Goal: Information Seeking & Learning: Learn about a topic

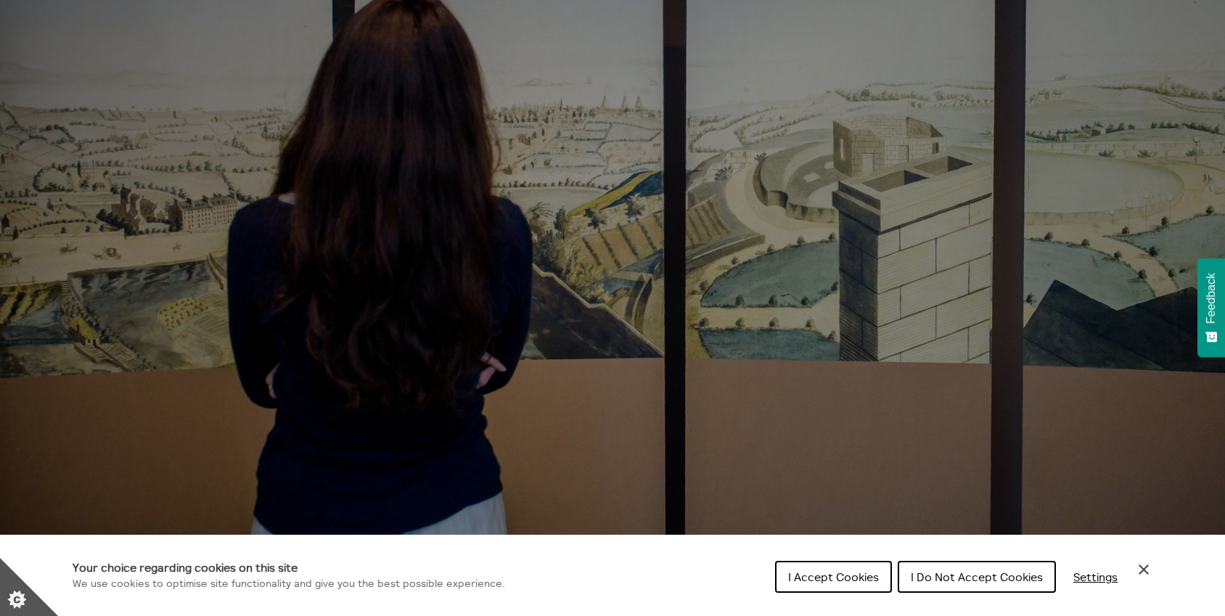
scroll to position [394, 0]
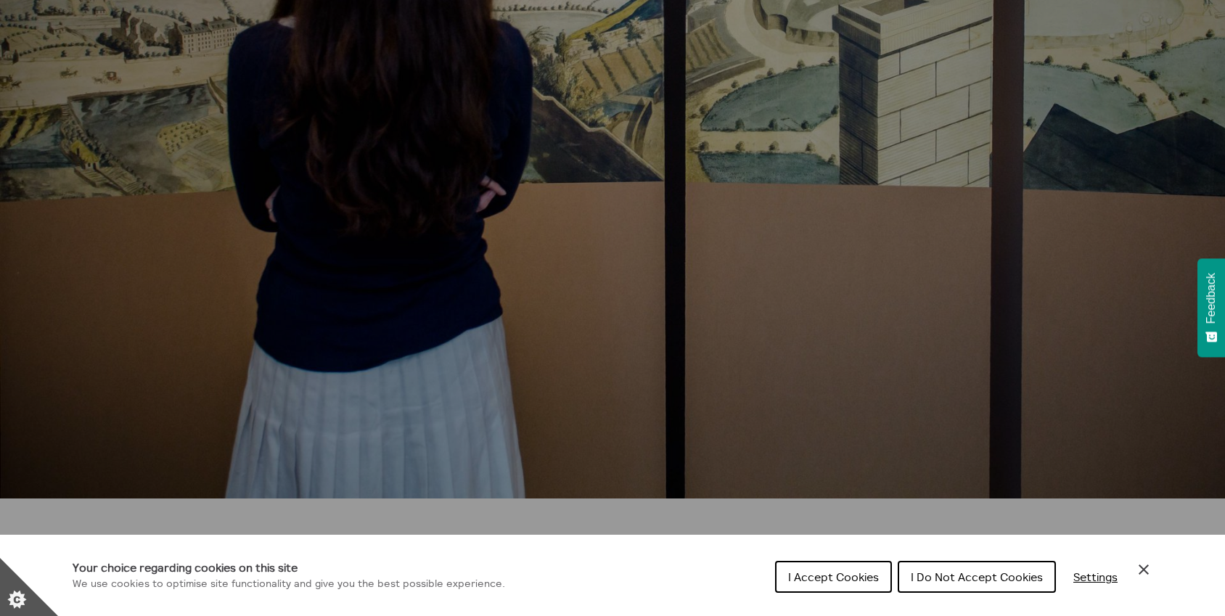
click at [1001, 568] on button "I Do Not Accept Cookies" at bounding box center [977, 577] width 158 height 32
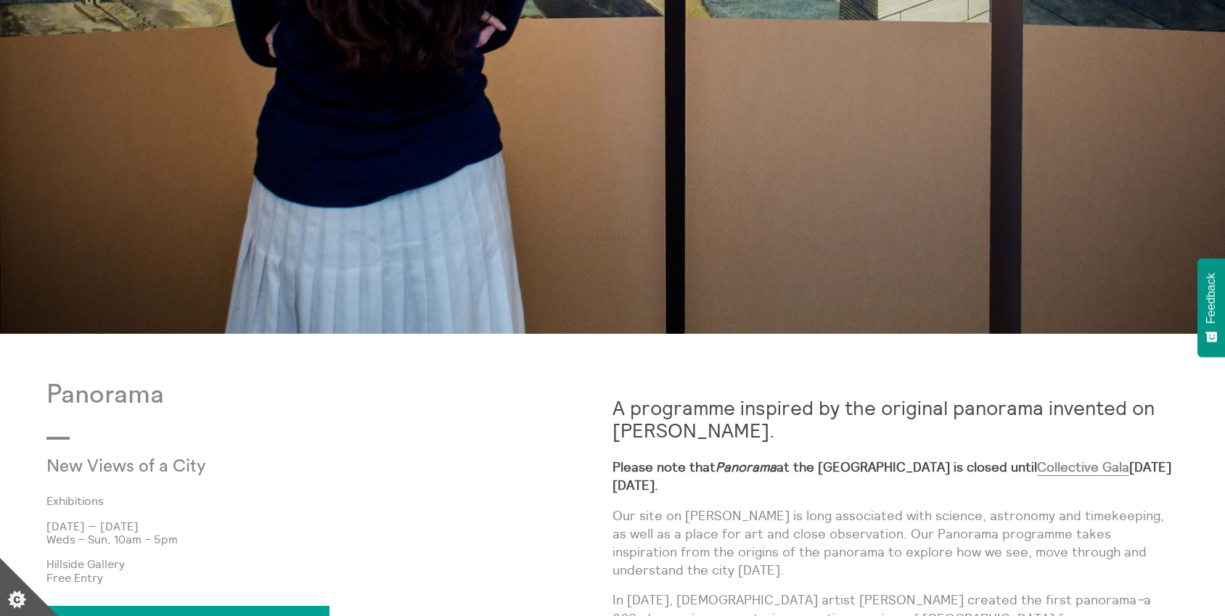
scroll to position [832, 0]
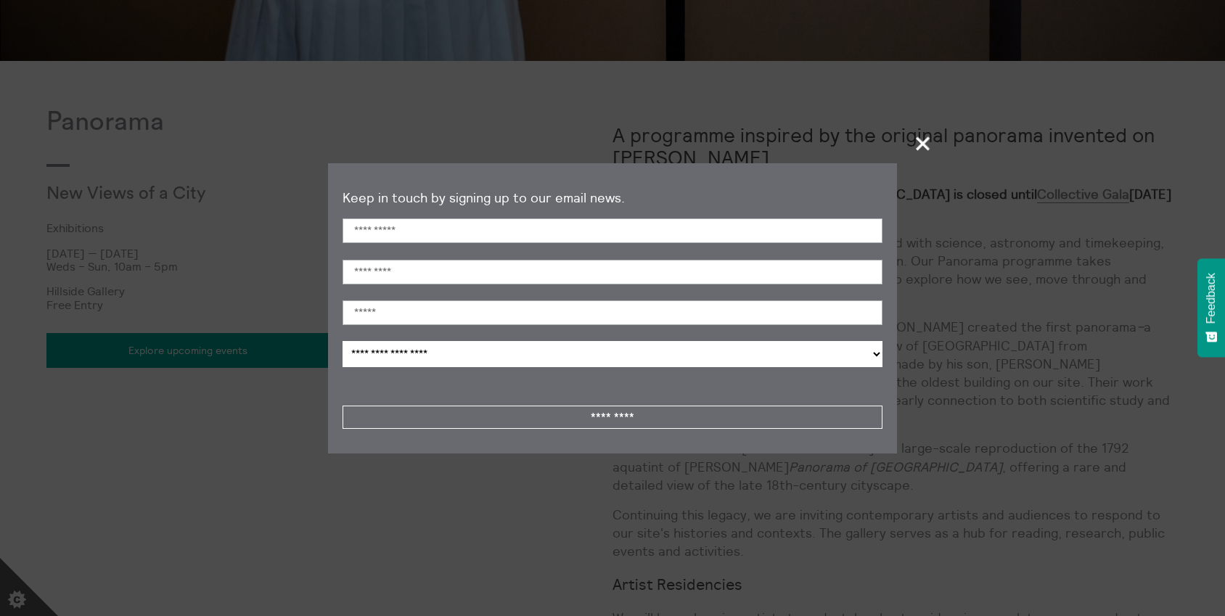
click at [919, 146] on span "+" at bounding box center [923, 143] width 43 height 43
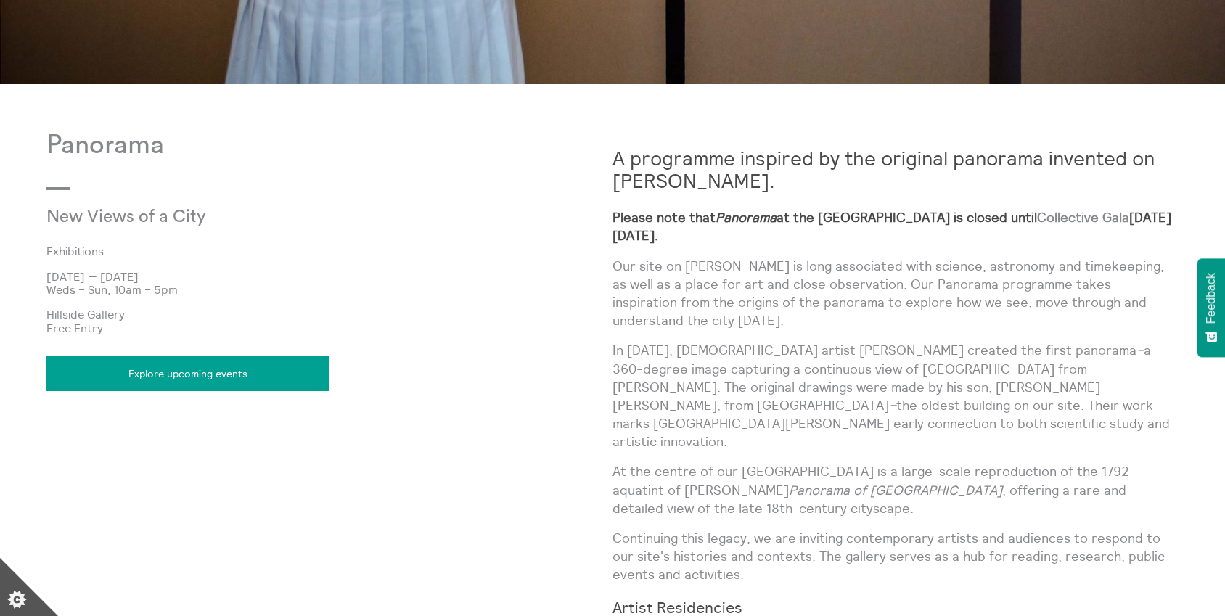
scroll to position [806, 0]
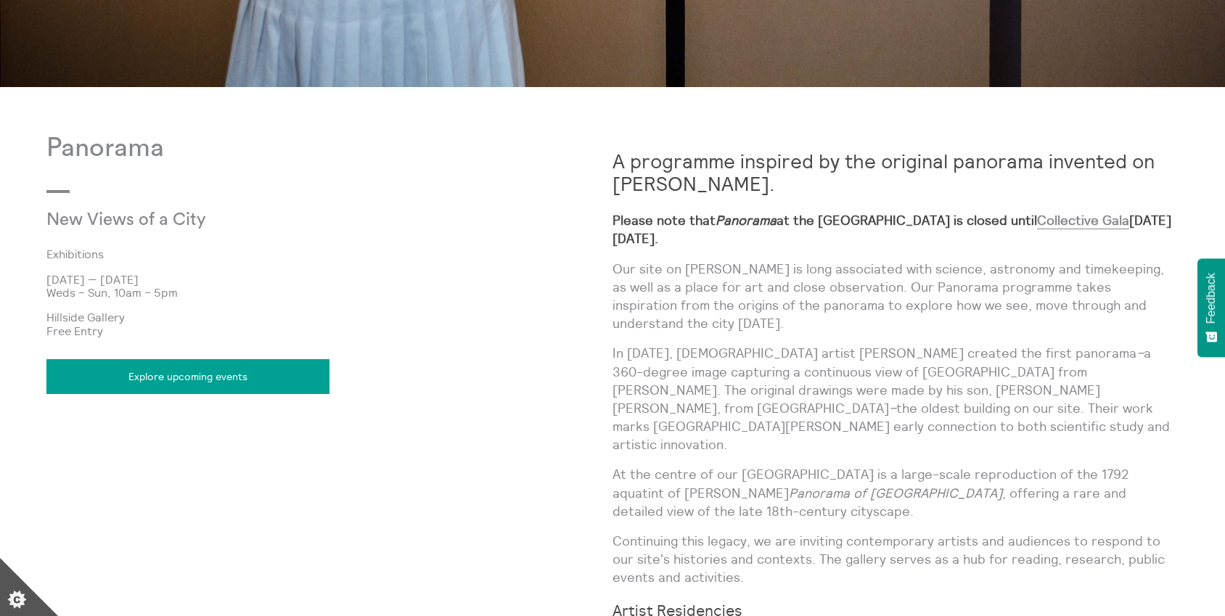
click at [66, 317] on p "Hillside Gallery" at bounding box center [329, 317] width 566 height 13
copy div "Hillside Gallery"
click at [155, 245] on div "Panorama New Views of a City Exhibitions [DATE] — [DATE] Weds – Sun, 10am – 5pm…" at bounding box center [329, 505] width 566 height 742
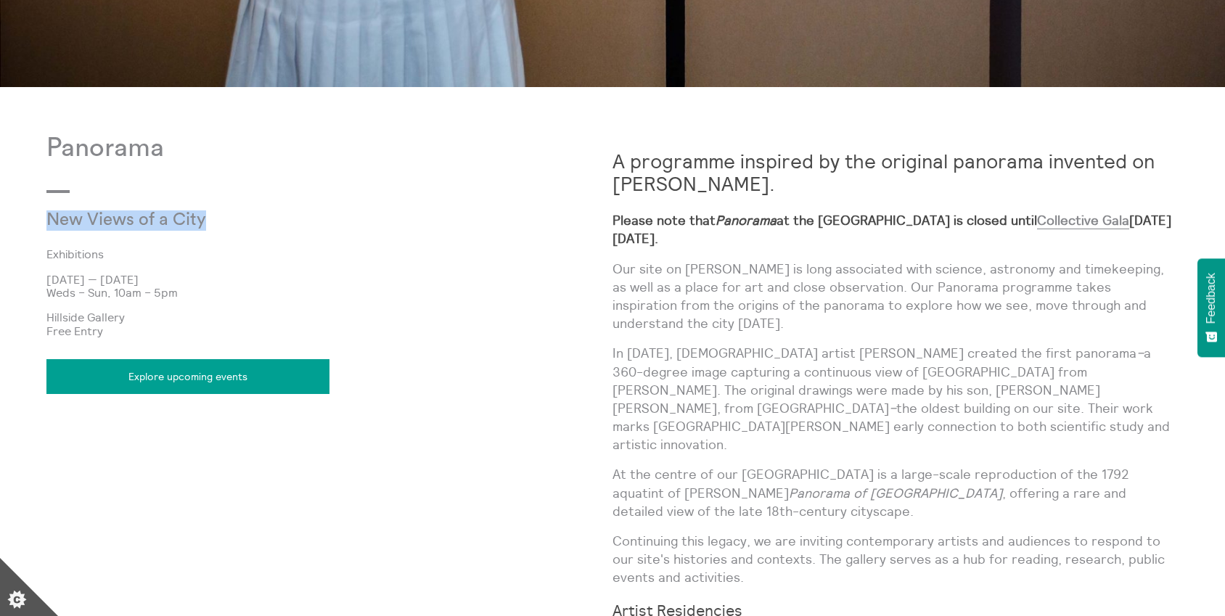
copy p "New Views of a City"
drag, startPoint x: 50, startPoint y: 218, endPoint x: 248, endPoint y: 222, distance: 197.5
click at [248, 222] on p "New Views of a City" at bounding box center [234, 221] width 377 height 20
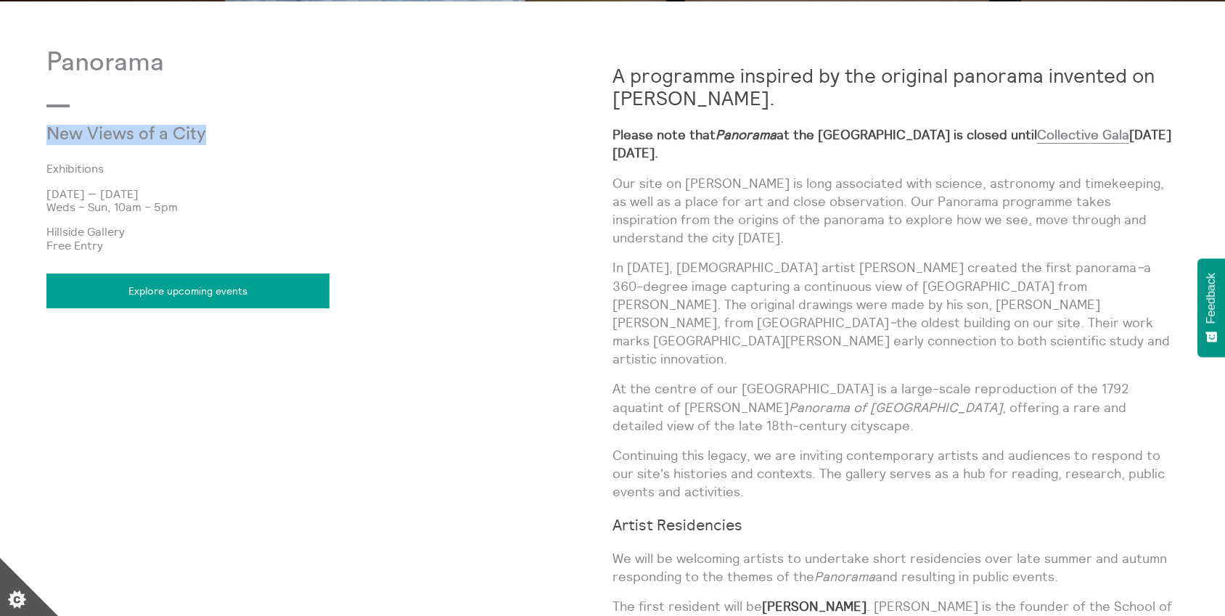
scroll to position [830, 0]
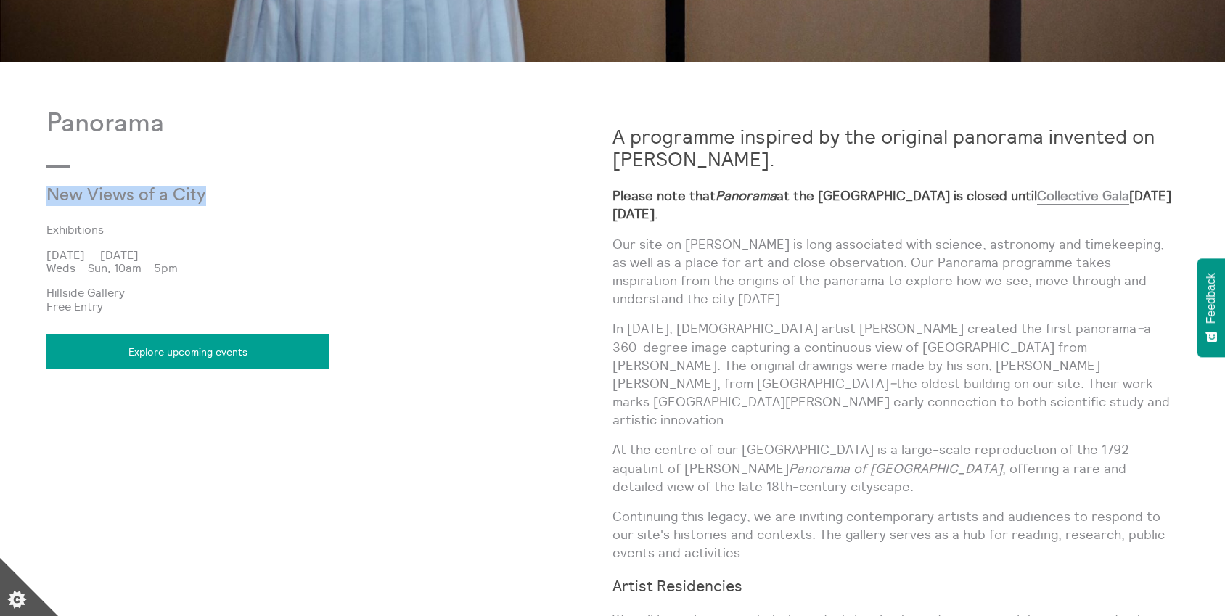
click at [944, 242] on p "Our site on [PERSON_NAME] is long associated with science, astronomy and timeke…" at bounding box center [896, 271] width 566 height 73
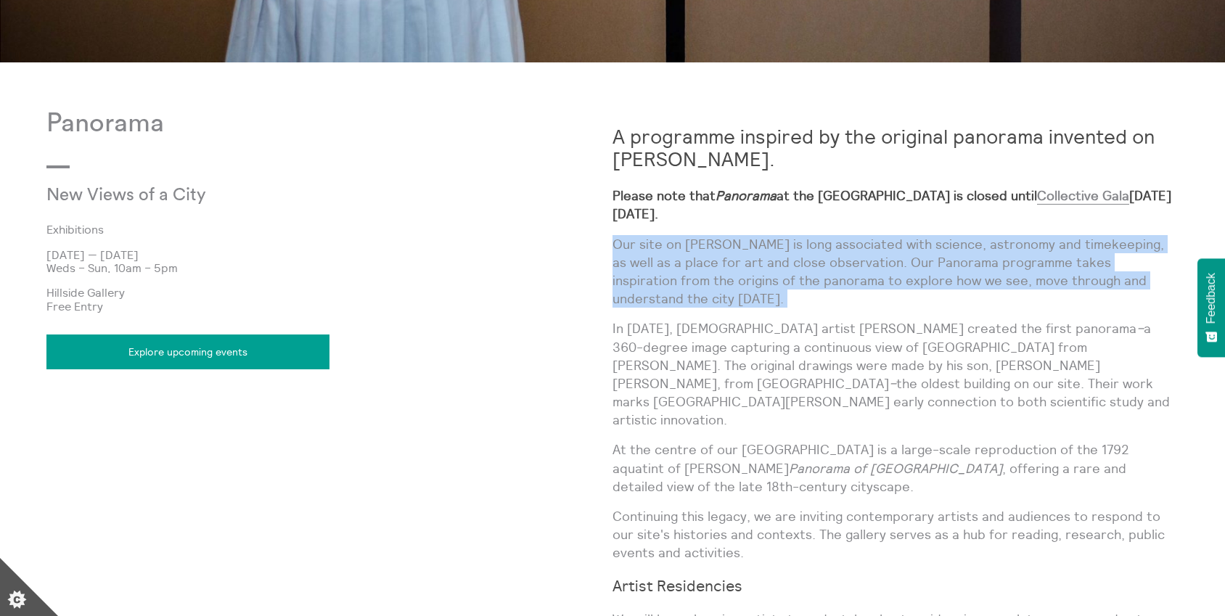
click at [944, 242] on p "Our site on [PERSON_NAME] is long associated with science, astronomy and timeke…" at bounding box center [896, 271] width 566 height 73
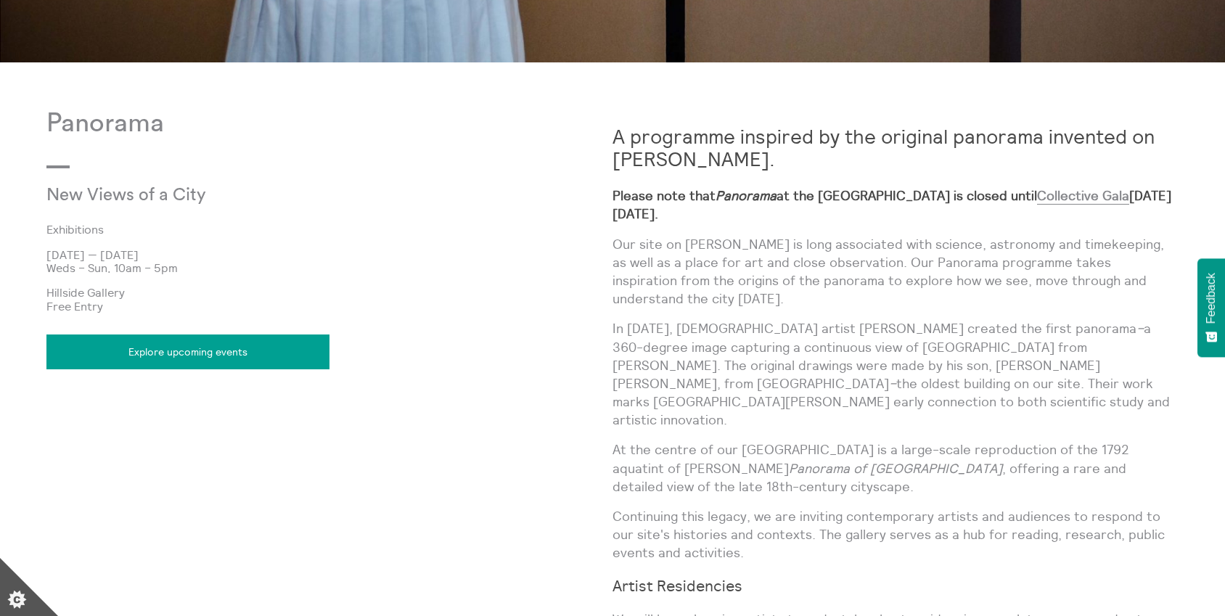
click at [52, 192] on p "New Views of a City" at bounding box center [234, 196] width 377 height 20
copy div "New Views of a City"
drag, startPoint x: 52, startPoint y: 192, endPoint x: 227, endPoint y: 191, distance: 175.7
click at [227, 191] on p "New Views of a City" at bounding box center [234, 196] width 377 height 20
click at [51, 206] on p "New Views of a City" at bounding box center [234, 196] width 377 height 20
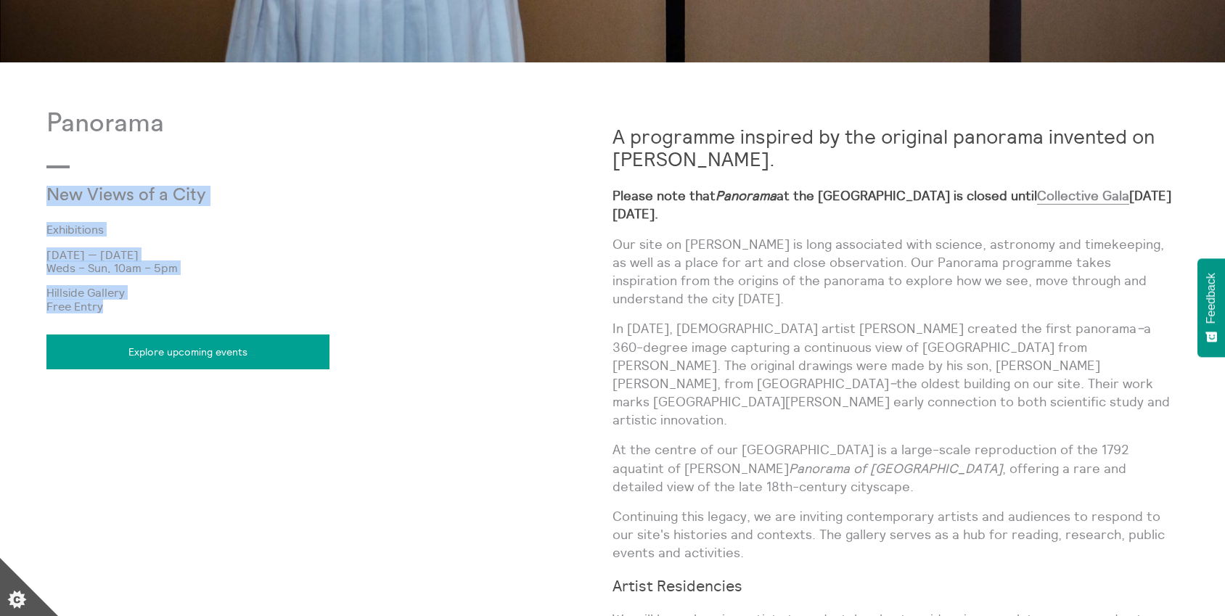
drag, startPoint x: 46, startPoint y: 197, endPoint x: 107, endPoint y: 310, distance: 129.0
click at [107, 310] on body "Menu Close Panorama What's On Back What's On Exhibitions Events Play Play" at bounding box center [612, 174] width 1225 height 2009
copy div "New Views of a City Exhibitions [DATE] — [DATE] Weds – Sun, 10am – 5pm [GEOGRAP…"
